Goal: Task Accomplishment & Management: Use online tool/utility

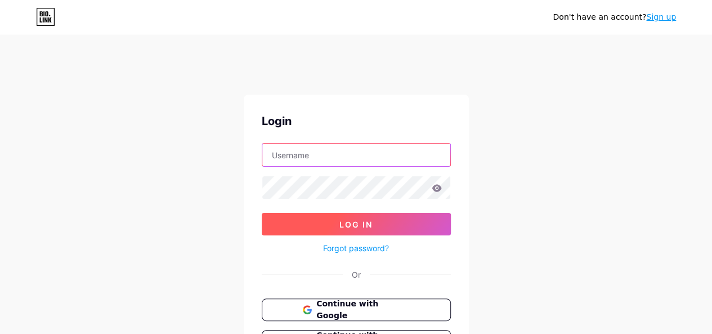
type input "[EMAIL_ADDRESS][DOMAIN_NAME]"
click at [352, 223] on span "Log In" at bounding box center [355, 224] width 33 height 10
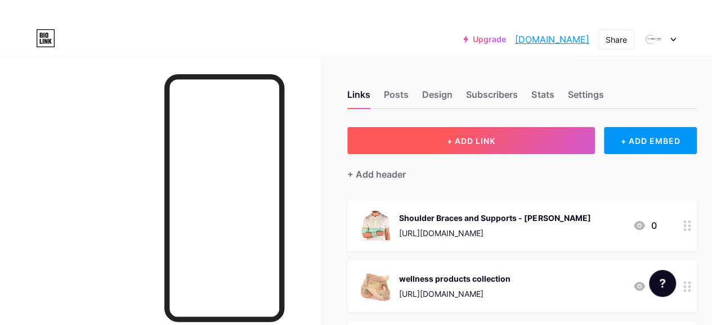
click at [482, 145] on span "+ ADD LINK" at bounding box center [471, 141] width 48 height 10
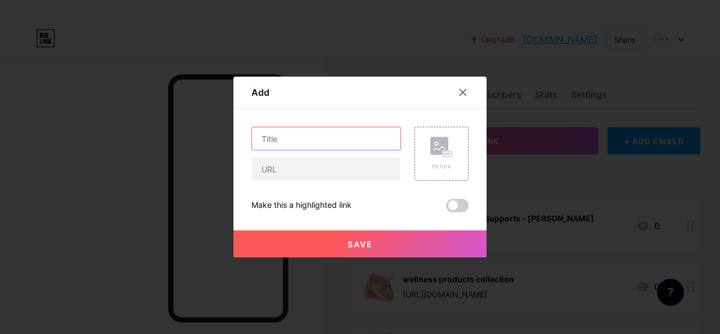
click at [321, 145] on input "text" at bounding box center [326, 138] width 149 height 23
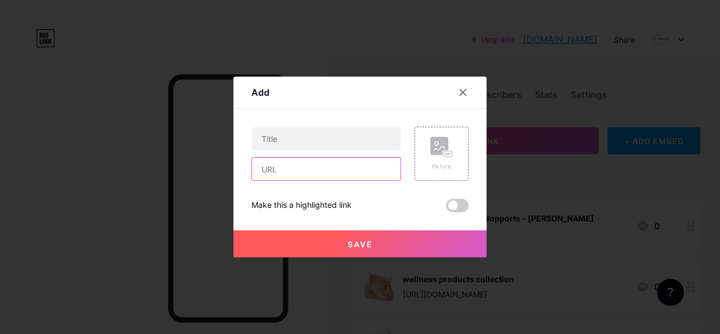
click at [319, 167] on input "text" at bounding box center [326, 169] width 149 height 23
paste input "[URL][DOMAIN_NAME][MEDICAL_DATA]"
type input "[URL][DOMAIN_NAME][MEDICAL_DATA]"
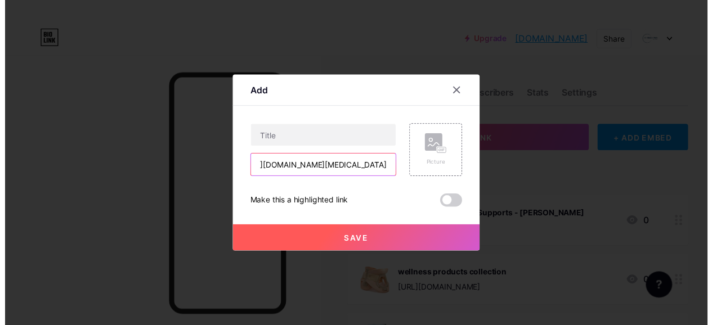
scroll to position [0, 0]
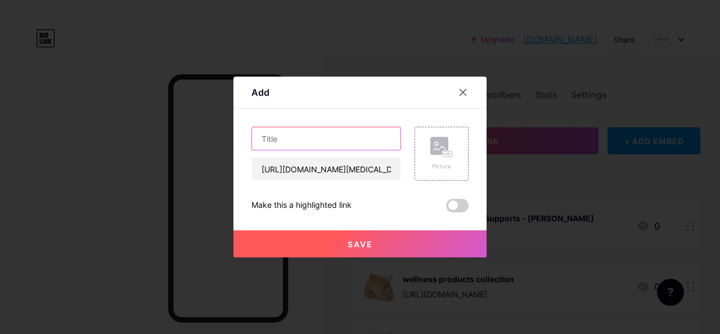
click at [312, 138] on input "text" at bounding box center [326, 138] width 149 height 23
paste input "neck pain support ,neck support"
drag, startPoint x: 362, startPoint y: 139, endPoint x: 339, endPoint y: 137, distance: 23.7
click at [339, 137] on input "Neck pain support - Dr." at bounding box center [326, 138] width 149 height 23
paste input "Franklyn's"
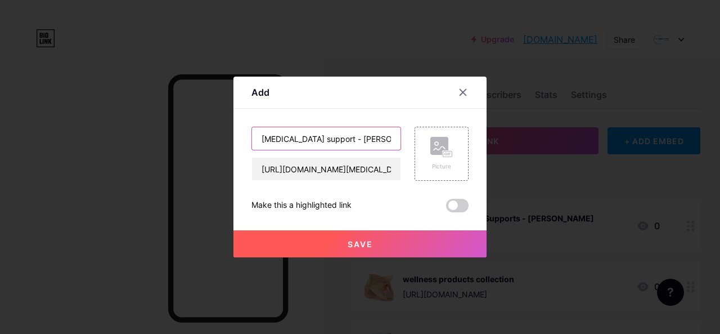
click at [350, 136] on input "Neck pain support - Dr. Franklyn's" at bounding box center [326, 138] width 149 height 23
type input "[MEDICAL_DATA] support - [PERSON_NAME]"
click at [447, 151] on rect at bounding box center [447, 154] width 9 height 6
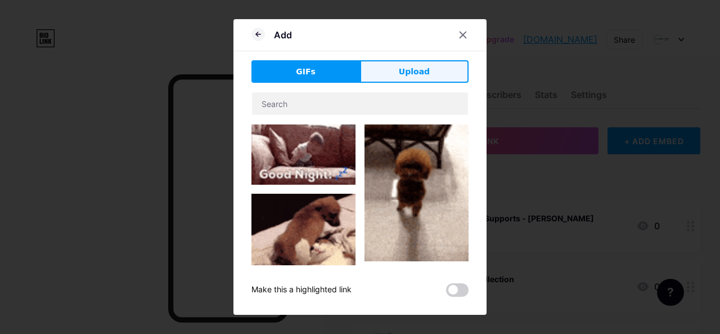
click at [409, 71] on span "Upload" at bounding box center [414, 72] width 31 height 12
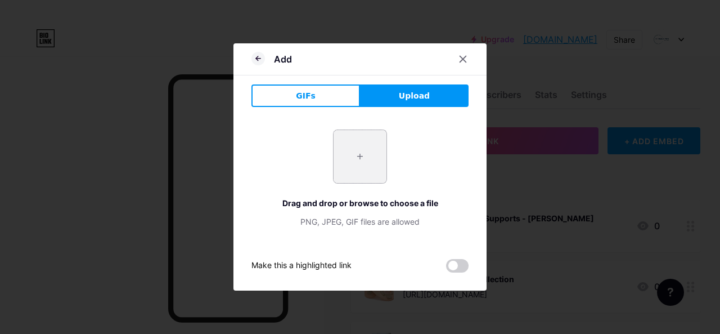
click at [355, 159] on input "file" at bounding box center [360, 156] width 53 height 53
type input "C:\fakepath\Screenshot 2025-08-13 165759.jpg"
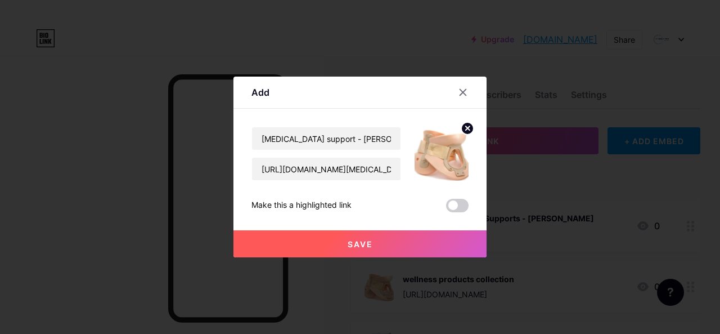
click at [379, 248] on button "Save" at bounding box center [360, 243] width 253 height 27
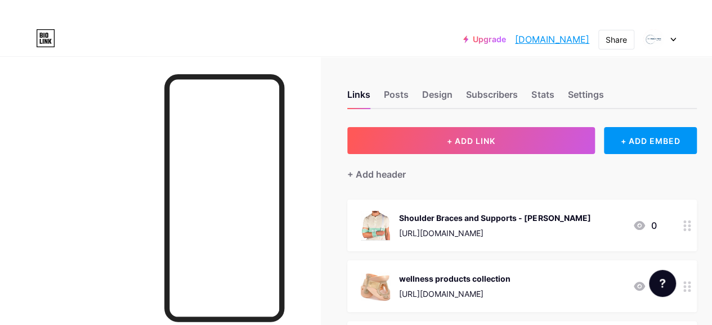
scroll to position [225, 0]
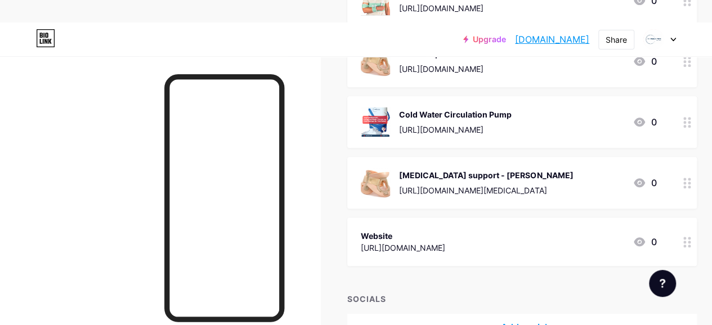
click at [691, 184] on icon at bounding box center [687, 183] width 8 height 11
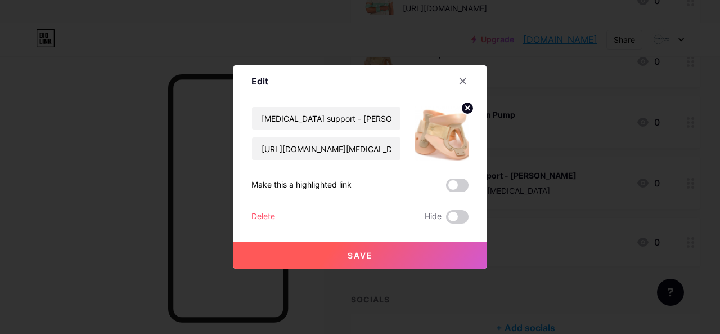
click at [454, 186] on span at bounding box center [457, 185] width 23 height 14
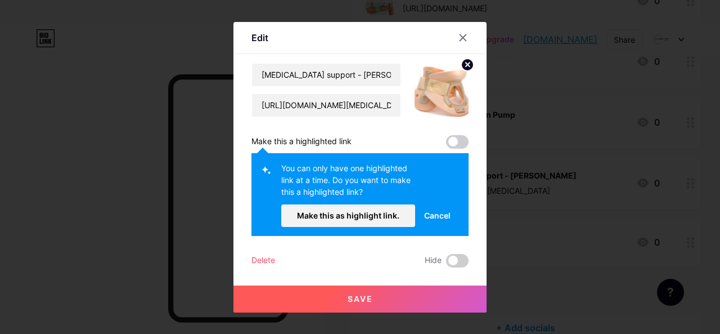
click at [458, 151] on div "[MEDICAL_DATA] support - [PERSON_NAME] [URL][DOMAIN_NAME][MEDICAL_DATA] Make th…" at bounding box center [360, 165] width 217 height 204
click at [439, 213] on span "Cancel" at bounding box center [437, 215] width 26 height 12
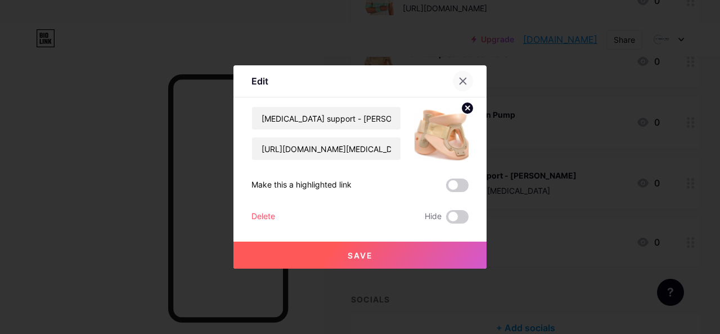
click at [467, 77] on div at bounding box center [463, 81] width 20 height 20
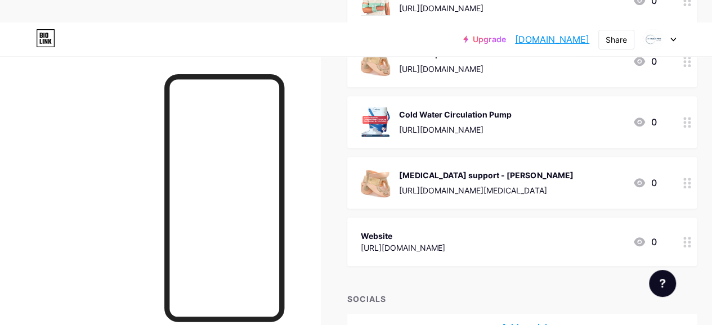
click at [690, 183] on icon at bounding box center [687, 183] width 8 height 11
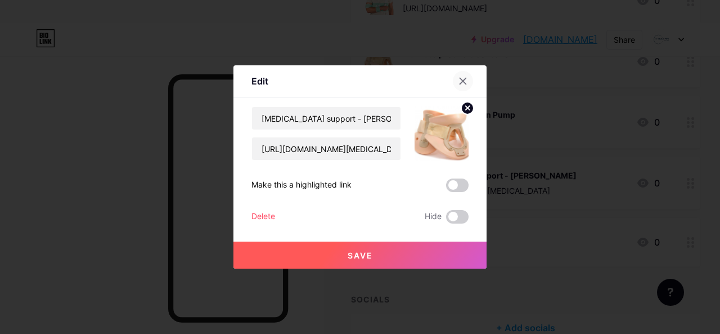
click at [460, 79] on icon at bounding box center [463, 81] width 6 height 6
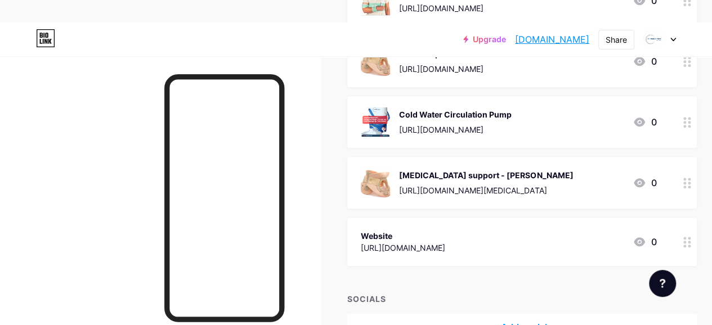
click at [539, 180] on div "[MEDICAL_DATA] support - [PERSON_NAME]" at bounding box center [486, 175] width 174 height 12
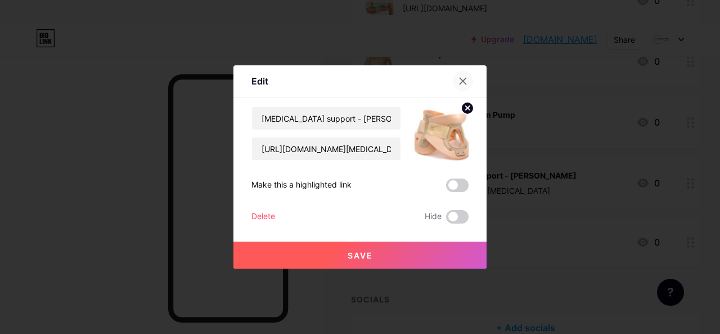
click at [463, 83] on icon at bounding box center [463, 81] width 9 height 9
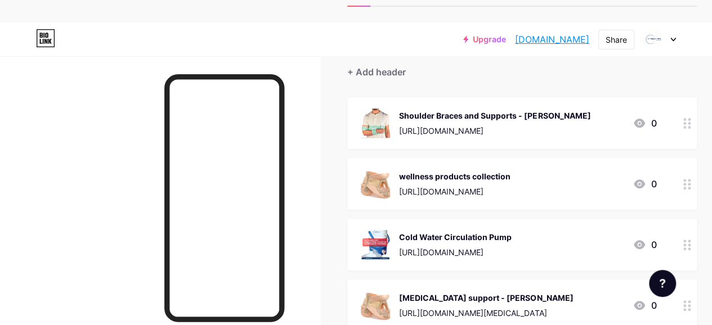
scroll to position [0, 0]
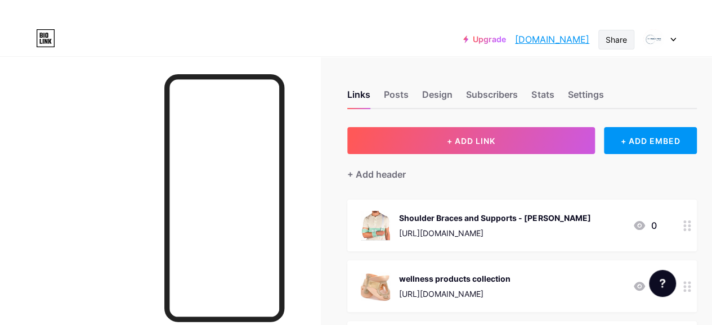
click at [613, 34] on div "Share" at bounding box center [616, 40] width 21 height 12
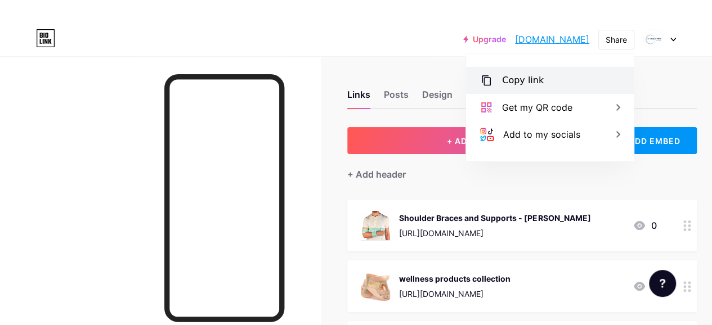
click at [552, 78] on div "Copy link" at bounding box center [550, 80] width 168 height 27
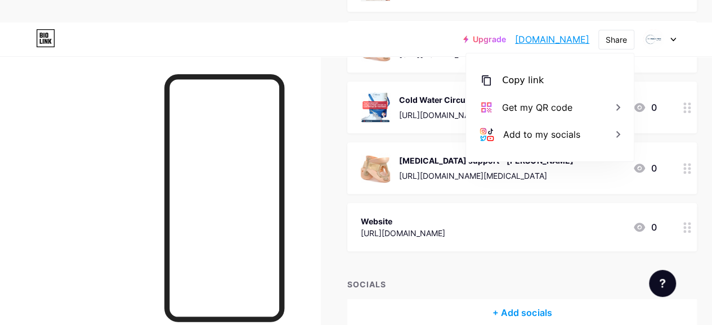
scroll to position [184, 0]
